Goal: Use online tool/utility: Utilize a website feature to perform a specific function

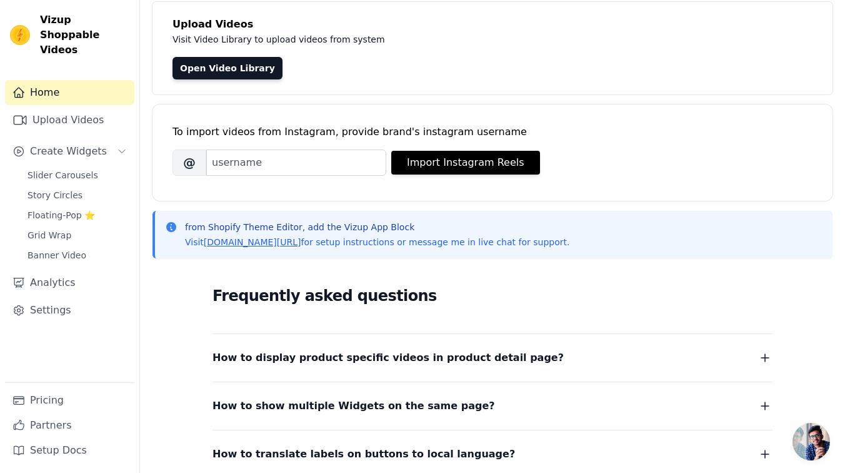
scroll to position [75, 0]
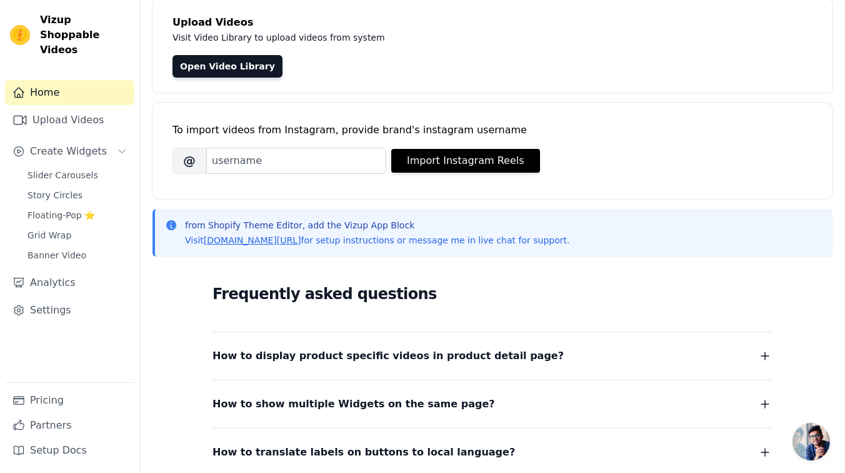
click at [413, 364] on span "How to display product specific videos in product detail page?" at bounding box center [388, 356] width 351 height 18
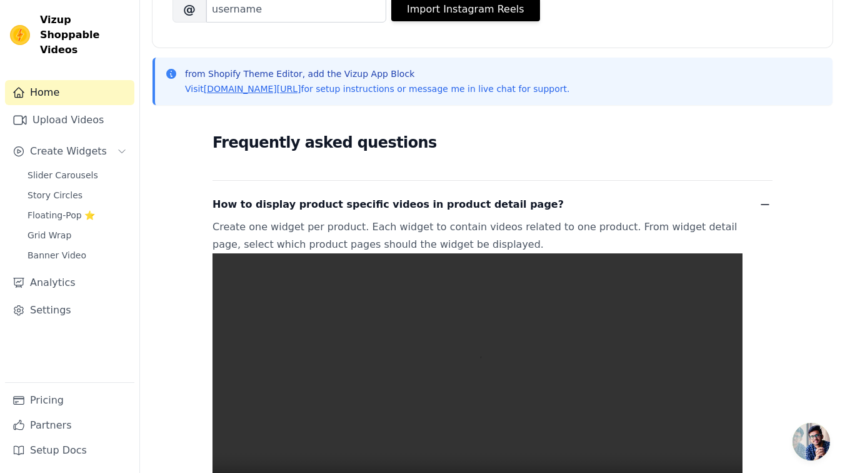
scroll to position [0, 0]
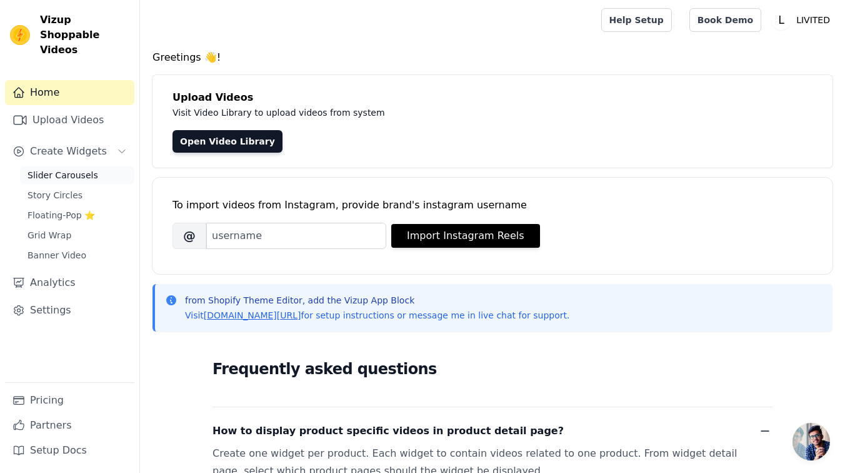
click at [98, 166] on link "Slider Carousels" at bounding box center [77, 175] width 114 height 18
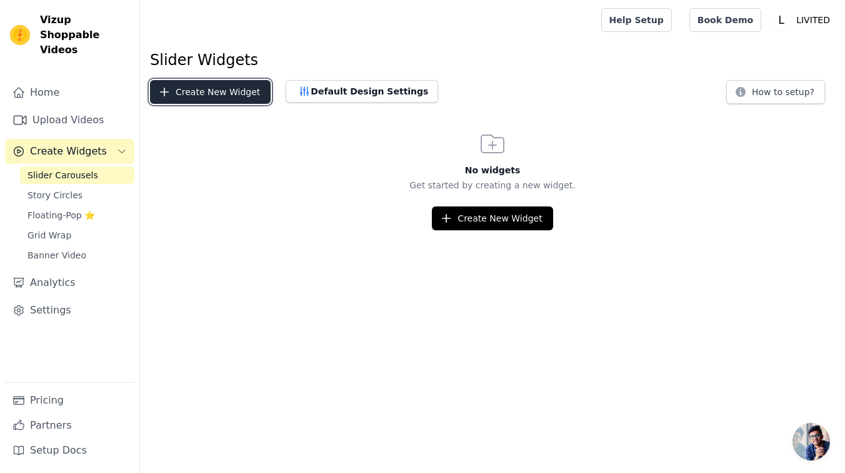
click at [244, 93] on button "Create New Widget" at bounding box center [210, 92] width 121 height 24
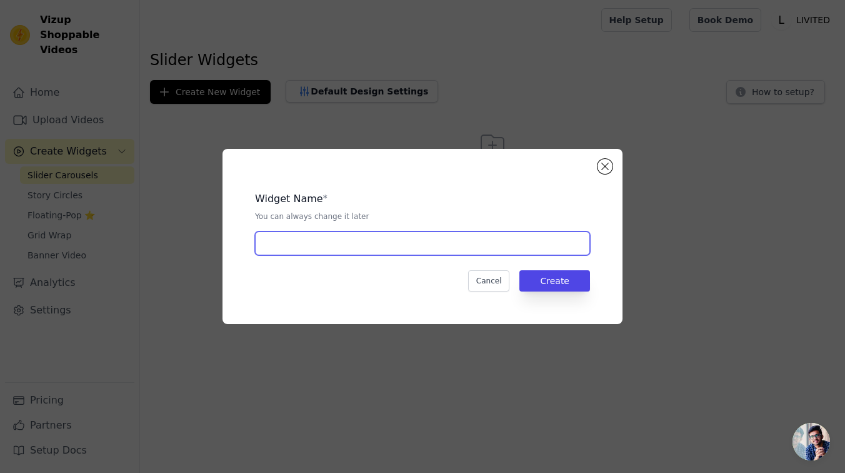
click at [368, 252] on input "text" at bounding box center [422, 243] width 335 height 24
type input "blender"
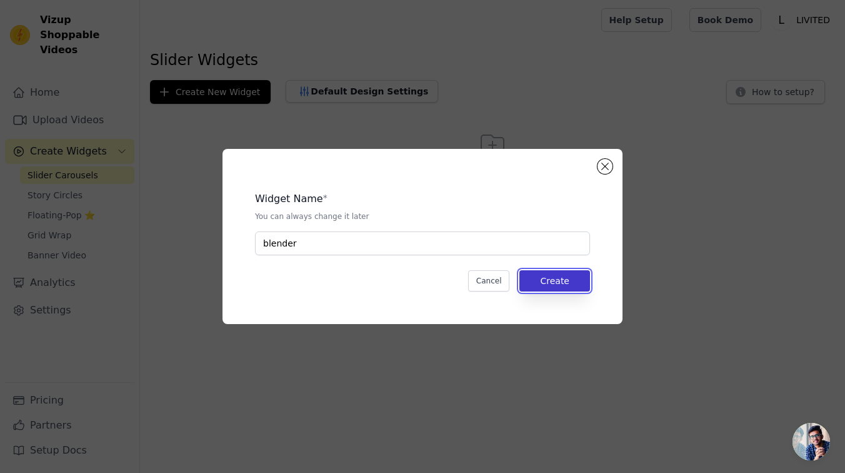
click at [573, 285] on button "Create" at bounding box center [555, 280] width 71 height 21
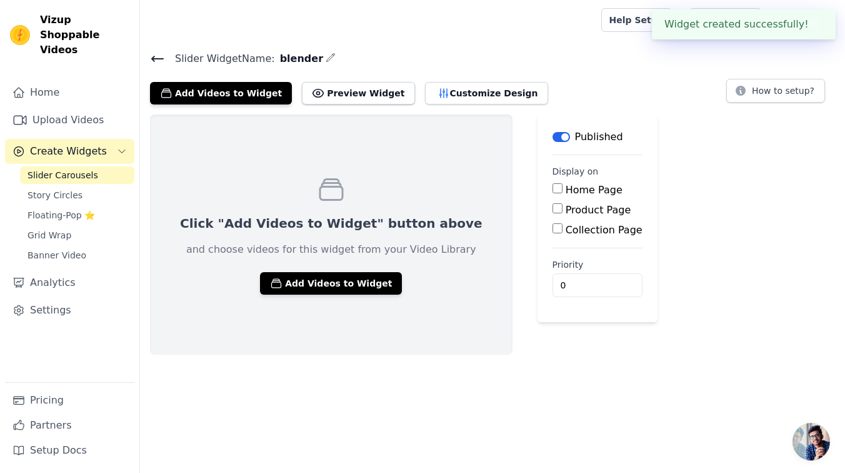
click at [566, 213] on label "Product Page" at bounding box center [599, 210] width 66 height 12
click at [563, 213] on input "Product Page" at bounding box center [558, 208] width 10 height 10
checkbox input "true"
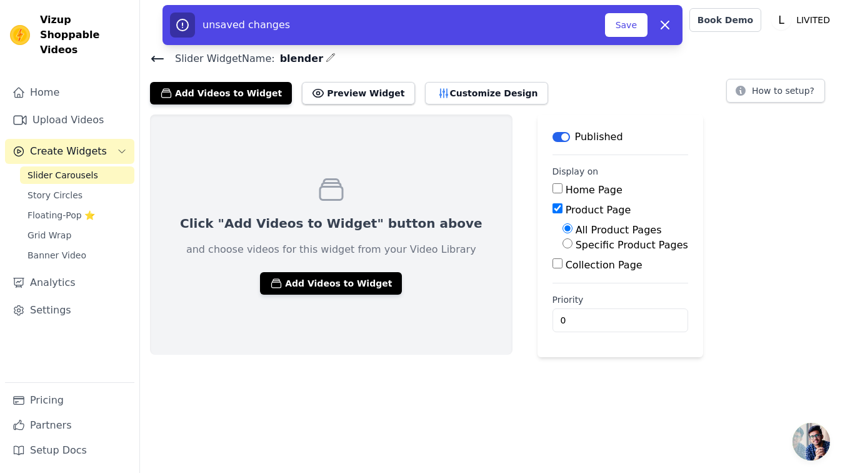
click at [576, 241] on label "Specific Product Pages" at bounding box center [632, 245] width 113 height 12
click at [563, 241] on input "Specific Product Pages" at bounding box center [568, 243] width 10 height 10
radio input "true"
click at [563, 269] on button "Select Products" at bounding box center [605, 273] width 84 height 21
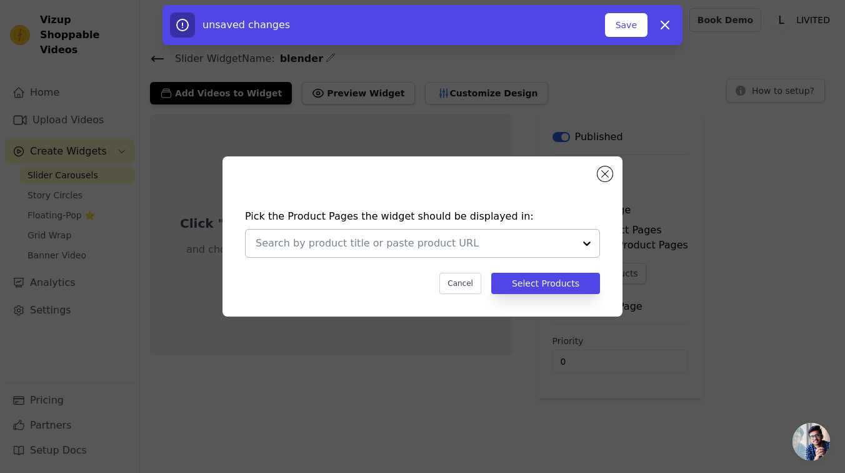
click at [491, 245] on input "text" at bounding box center [415, 243] width 319 height 15
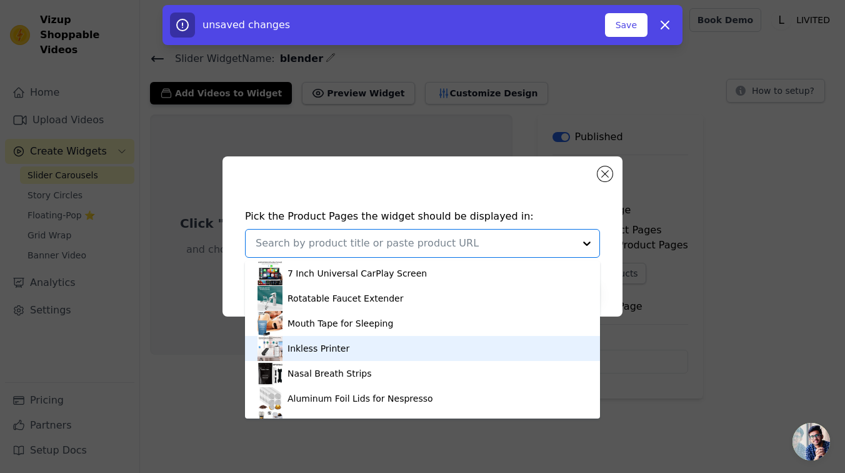
scroll to position [46, 0]
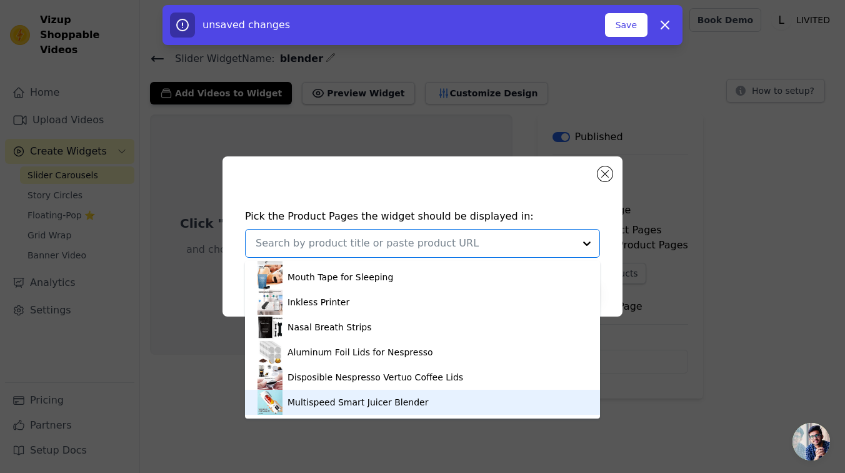
click at [373, 398] on div "Multispeed Smart Juicer Blender" at bounding box center [358, 402] width 141 height 13
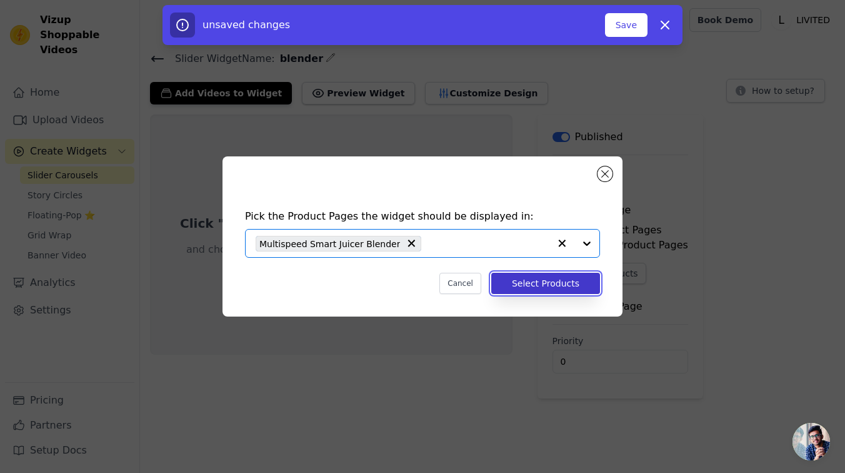
click at [545, 279] on button "Select Products" at bounding box center [545, 283] width 109 height 21
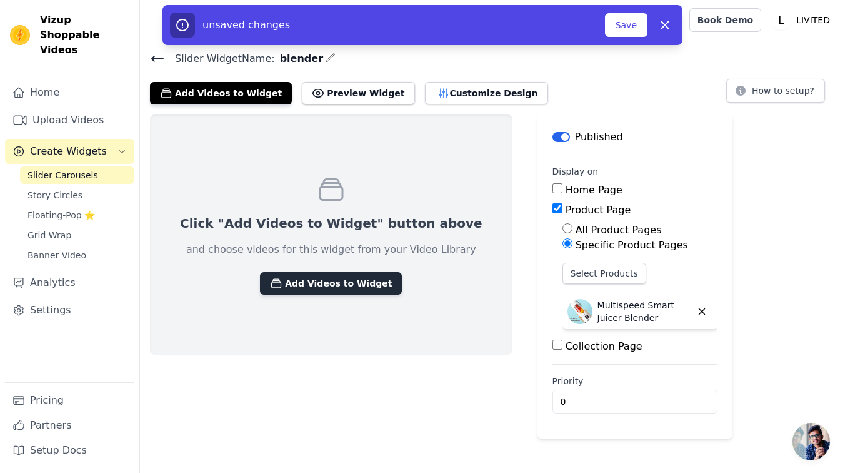
click at [338, 282] on button "Add Videos to Widget" at bounding box center [331, 283] width 142 height 23
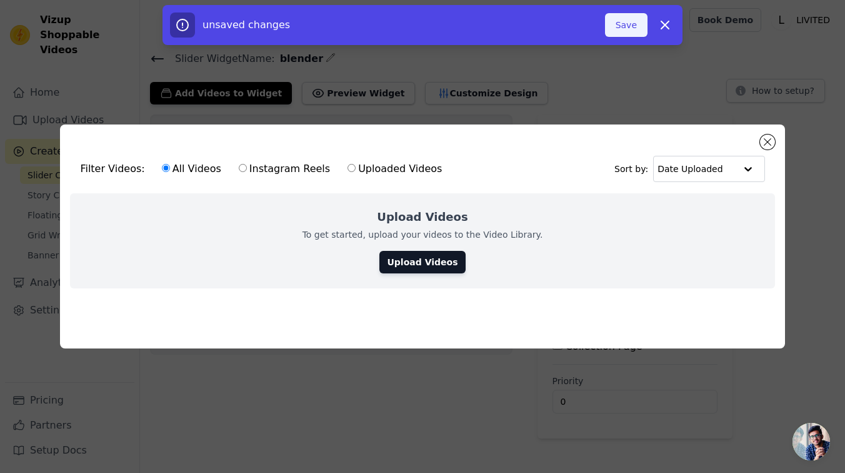
click at [633, 21] on button "Save" at bounding box center [626, 25] width 43 height 24
